Goal: Task Accomplishment & Management: Manage account settings

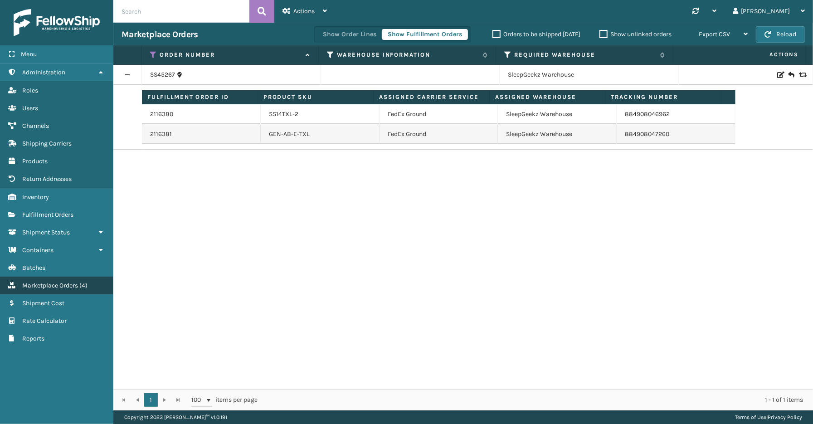
click at [47, 281] on span "Marketplace Orders" at bounding box center [50, 285] width 56 height 8
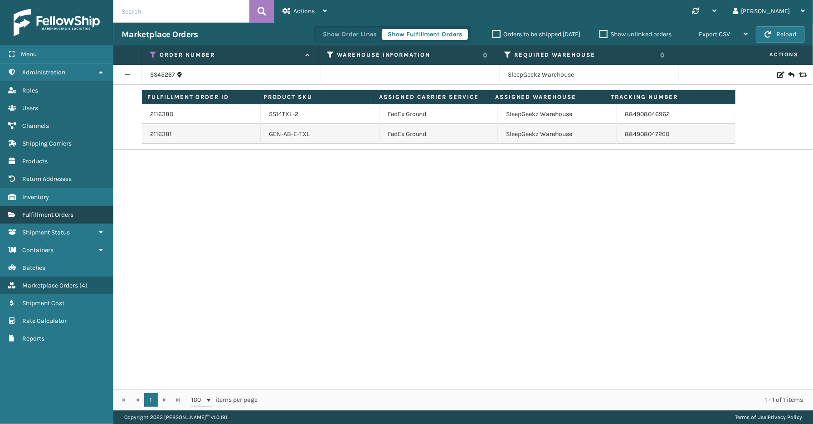
click at [46, 211] on span "Fulfillment Orders" at bounding box center [47, 215] width 51 height 8
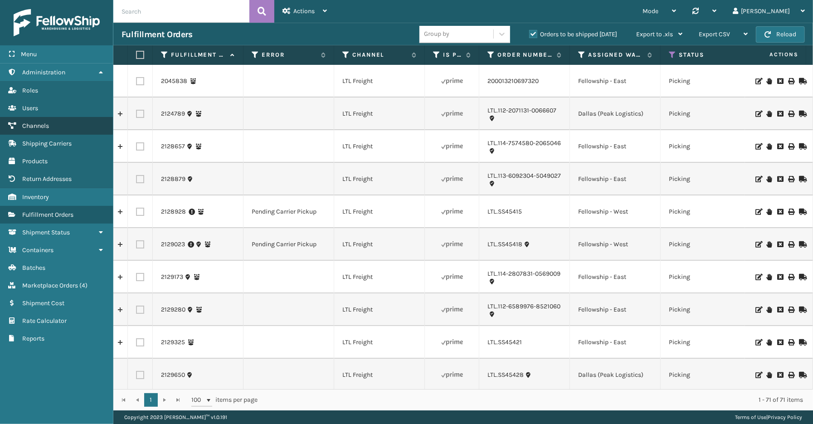
click at [45, 122] on span "Channels" at bounding box center [35, 126] width 27 height 8
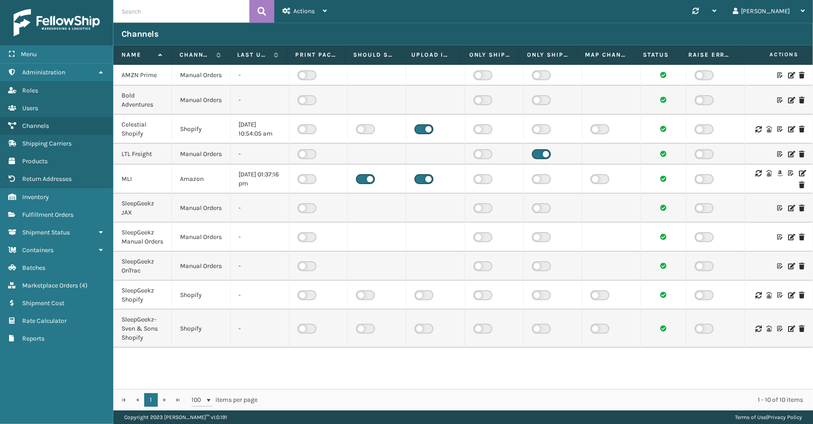
click at [799, 176] on icon at bounding box center [801, 173] width 5 height 6
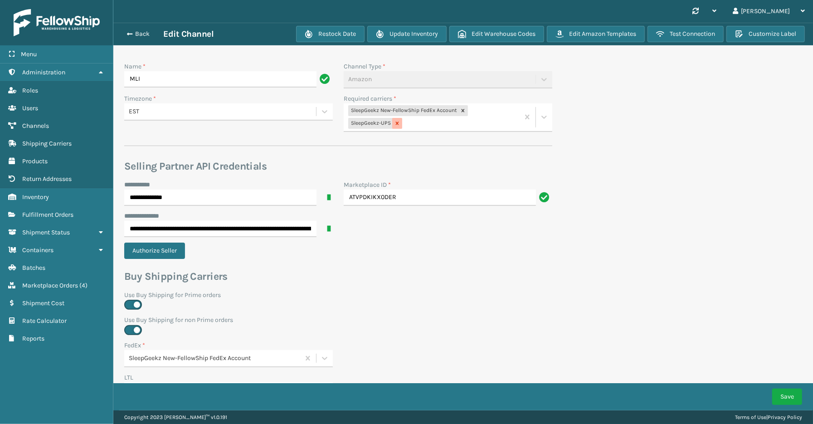
click at [394, 124] on icon at bounding box center [397, 123] width 6 height 6
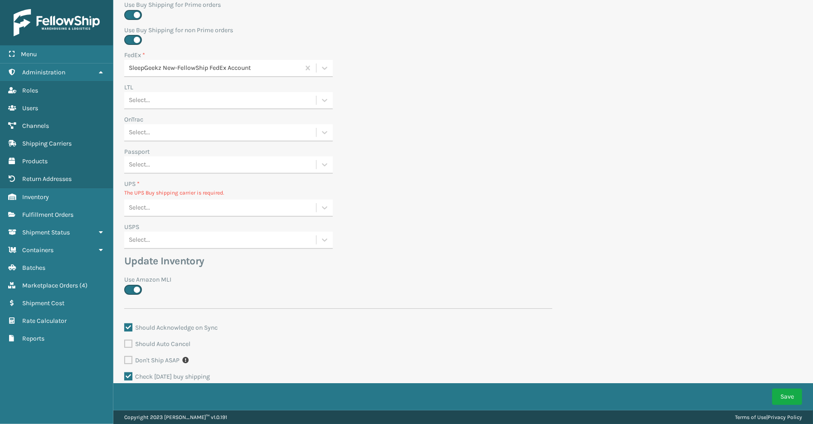
scroll to position [301, 0]
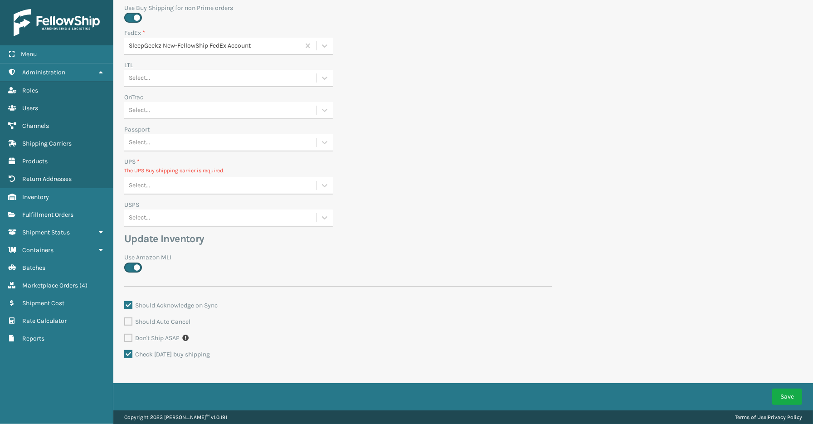
click at [187, 183] on div "Select..." at bounding box center [220, 185] width 192 height 15
click at [155, 204] on div "None" at bounding box center [228, 208] width 209 height 17
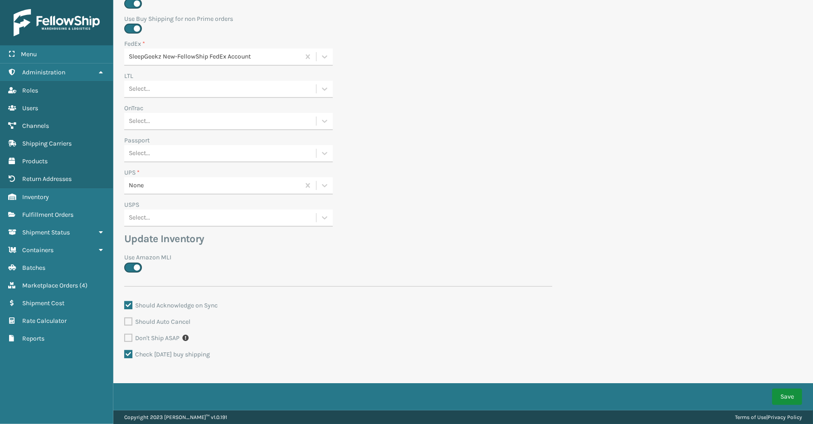
click at [779, 393] on button "Save" at bounding box center [787, 396] width 30 height 16
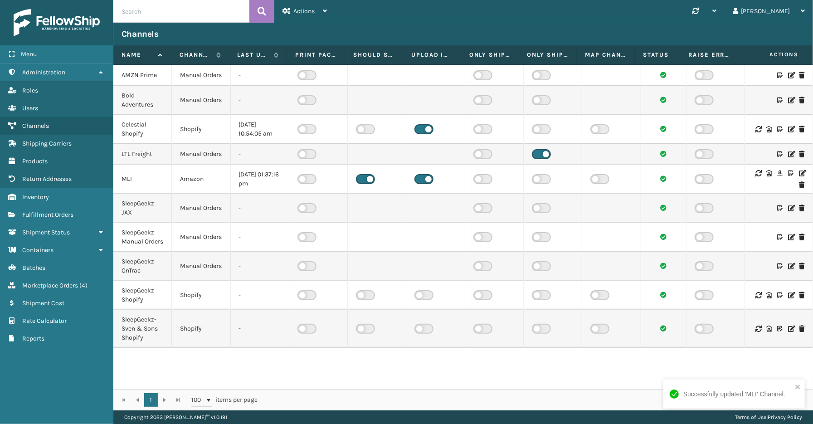
click at [799, 176] on icon at bounding box center [801, 173] width 5 height 6
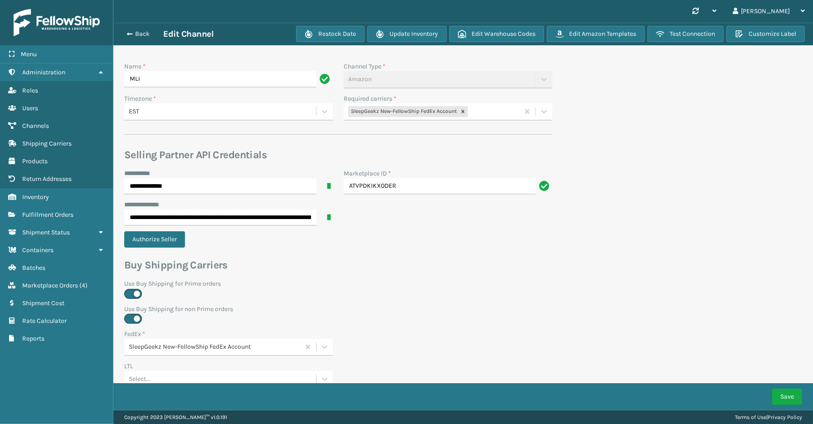
click at [137, 29] on div "Back Edit Channel" at bounding box center [208, 34] width 175 height 11
click at [136, 32] on button "Back" at bounding box center [142, 34] width 42 height 8
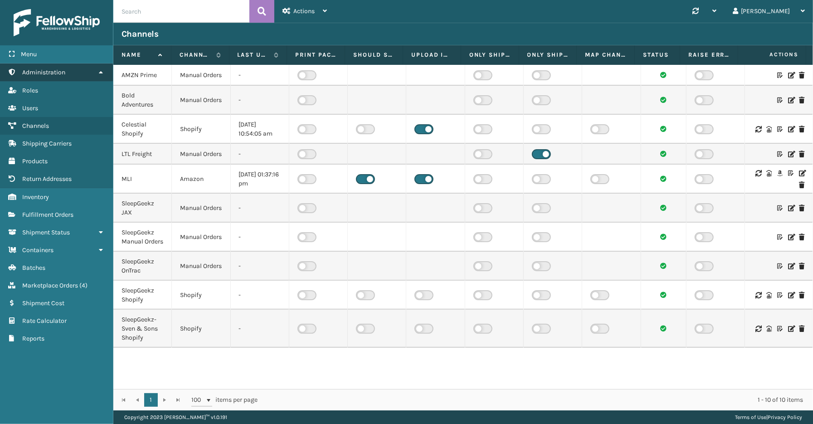
click at [73, 72] on link "Administration" at bounding box center [56, 72] width 113 height 18
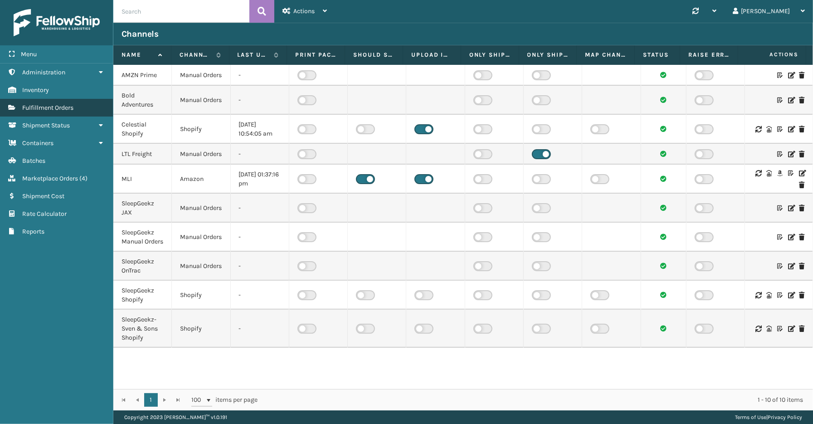
click at [48, 109] on span "Fulfillment Orders" at bounding box center [47, 108] width 51 height 8
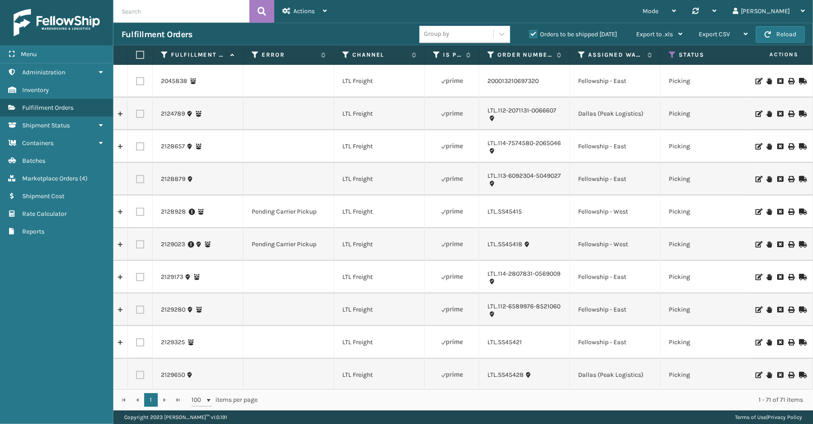
click at [531, 35] on label "Orders to be shipped [DATE]" at bounding box center [573, 34] width 88 height 8
click at [529, 35] on input "Orders to be shipped [DATE]" at bounding box center [529, 32] width 0 height 6
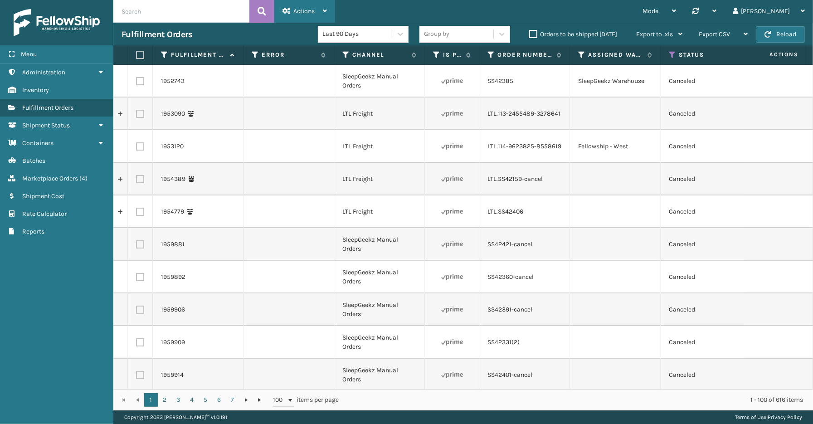
click at [319, 15] on div "Actions" at bounding box center [304, 11] width 44 height 23
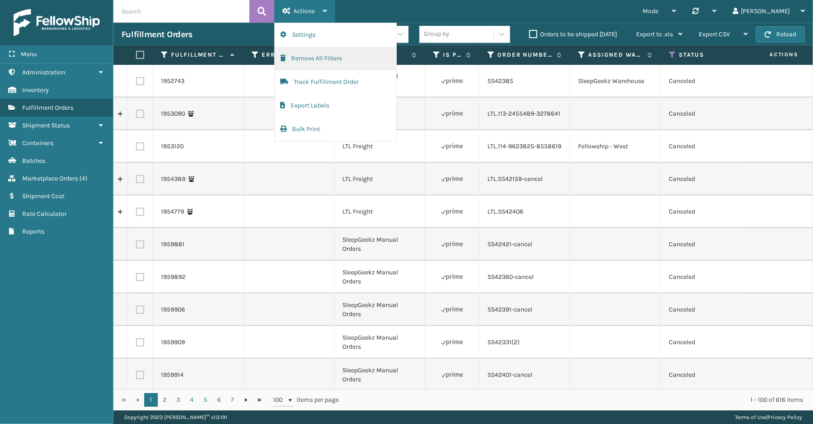
click at [310, 62] on button "Remove All Filters" at bounding box center [335, 59] width 121 height 24
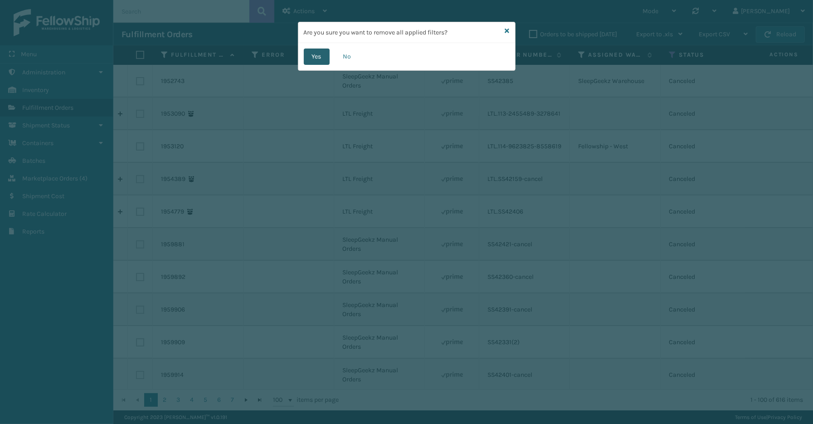
click at [316, 58] on button "Yes" at bounding box center [317, 57] width 26 height 16
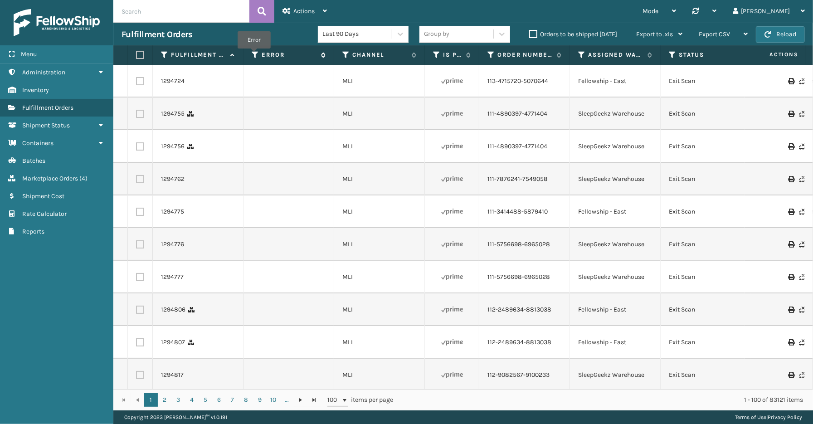
click at [254, 55] on icon at bounding box center [255, 55] width 7 height 8
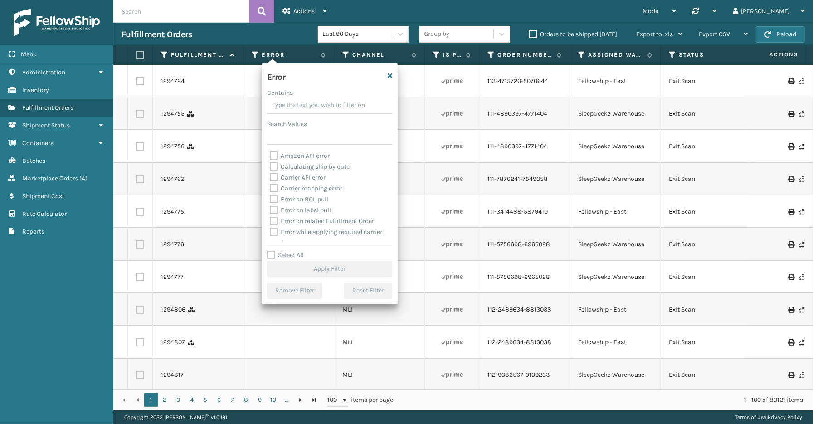
click at [277, 252] on label "Select All" at bounding box center [285, 255] width 37 height 8
click at [277, 251] on input "Select All" at bounding box center [335, 250] width 136 height 1
checkbox input "true"
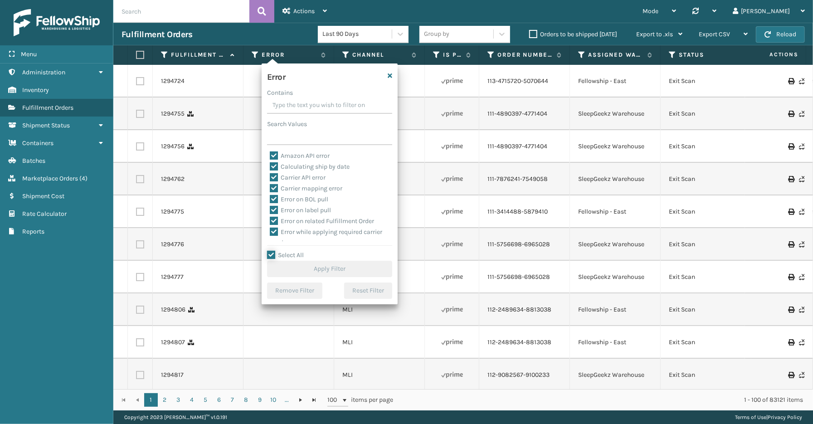
checkbox input "true"
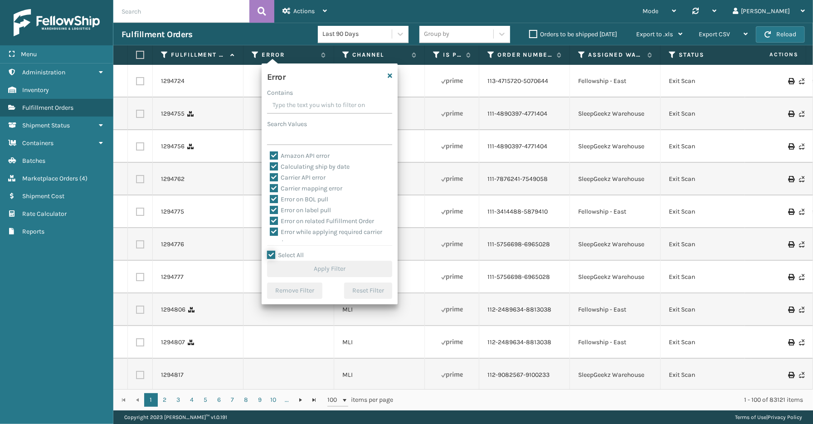
checkbox input "true"
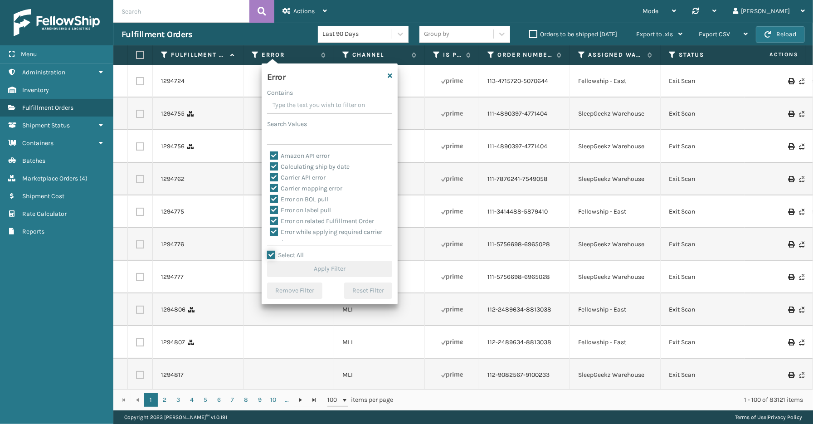
checkbox input "true"
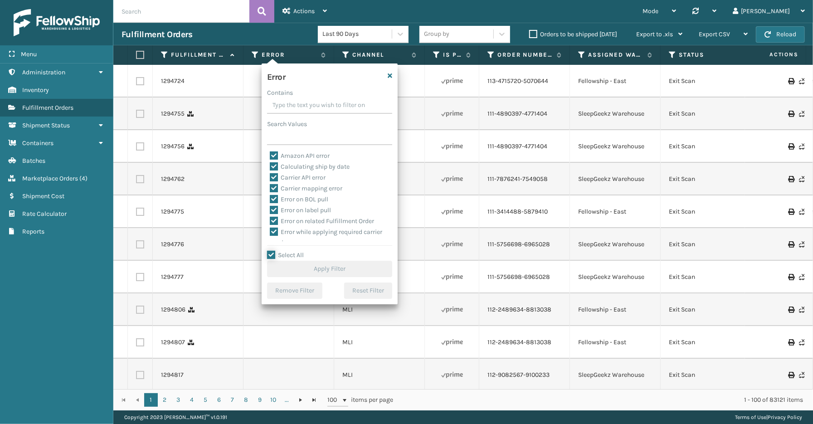
checkbox input "true"
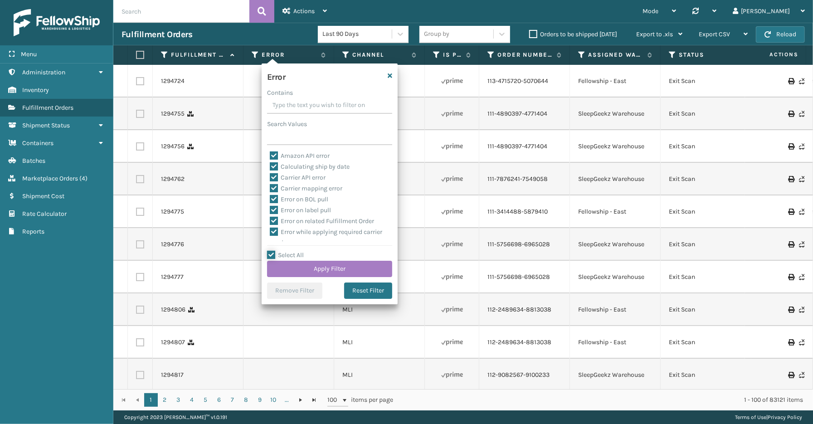
scroll to position [203, 0]
click at [301, 236] on label "To be cancelled" at bounding box center [297, 236] width 54 height 8
click at [270, 236] on input "To be cancelled" at bounding box center [270, 234] width 0 height 6
checkbox input "false"
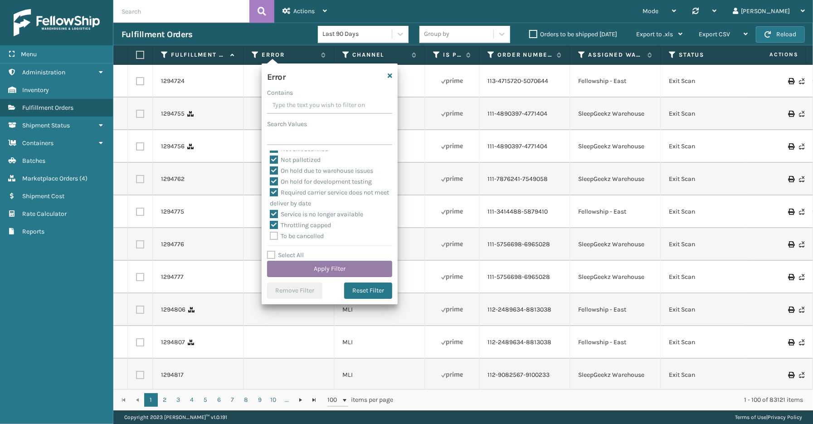
click at [309, 268] on button "Apply Filter" at bounding box center [329, 269] width 125 height 16
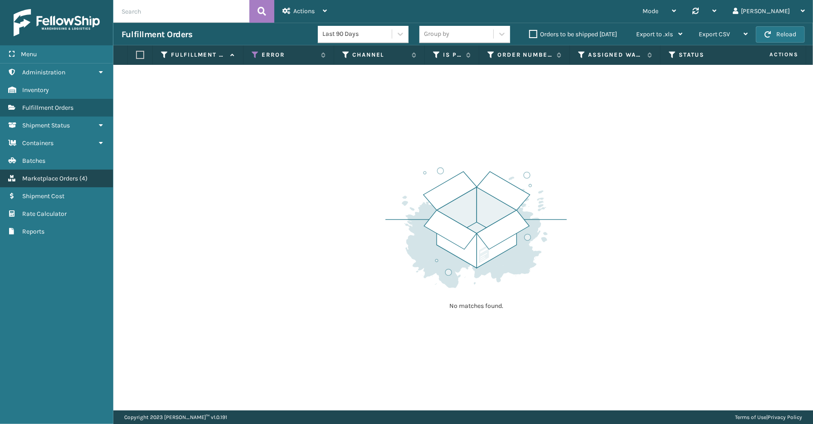
click at [55, 175] on span "Marketplace Orders" at bounding box center [50, 179] width 56 height 8
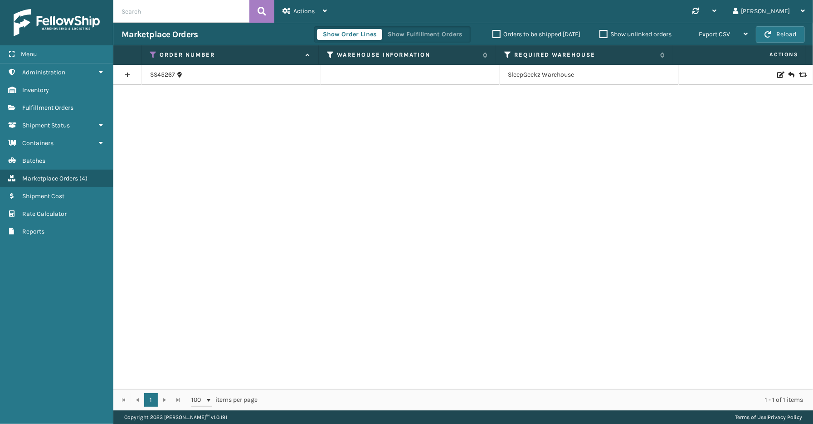
click at [75, 381] on div "Menu Administration Inventory Fulfillment Orders Shipment Status Containers Bat…" at bounding box center [56, 212] width 113 height 424
click at [405, 35] on button "Show Fulfillment Orders" at bounding box center [425, 34] width 86 height 11
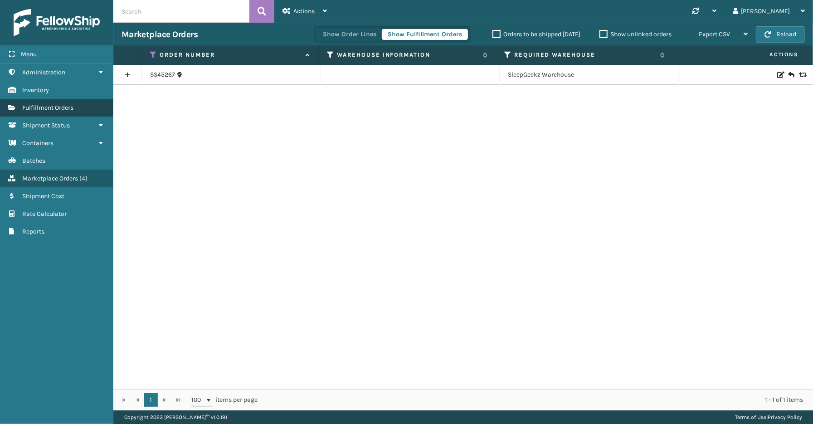
click at [41, 104] on span "Fulfillment Orders" at bounding box center [47, 108] width 51 height 8
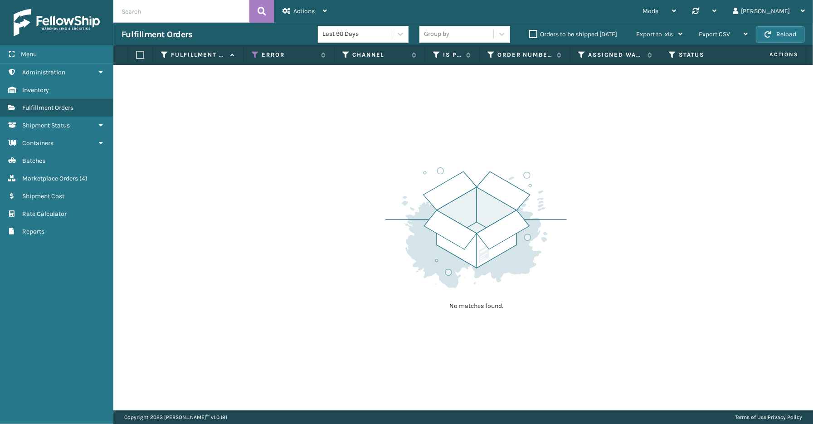
click at [42, 374] on div "Menu Marketplace Orders Administration Marketplace Orders Inventory Marketplace…" at bounding box center [56, 212] width 113 height 424
